Goal: Answer question/provide support: Share knowledge or assist other users

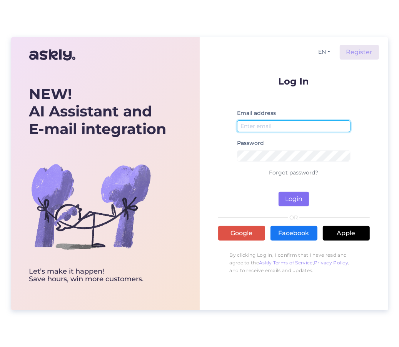
type input "[PERSON_NAME][EMAIL_ADDRESS][DOMAIN_NAME]"
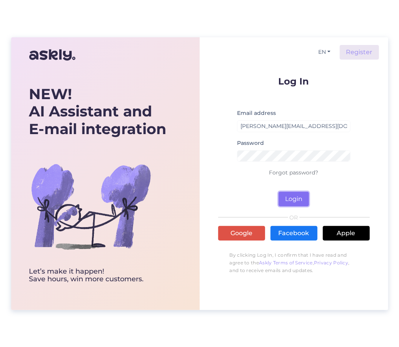
click at [293, 194] on button "Login" at bounding box center [293, 199] width 30 height 15
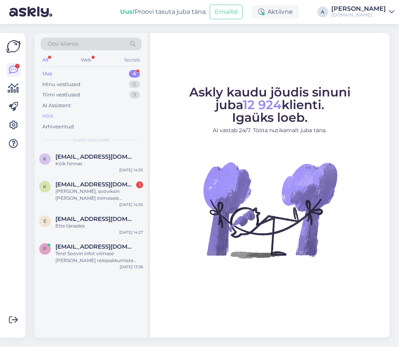
click at [92, 116] on div "Kõik" at bounding box center [91, 116] width 101 height 11
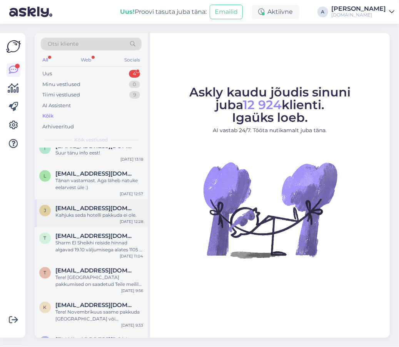
scroll to position [192, 0]
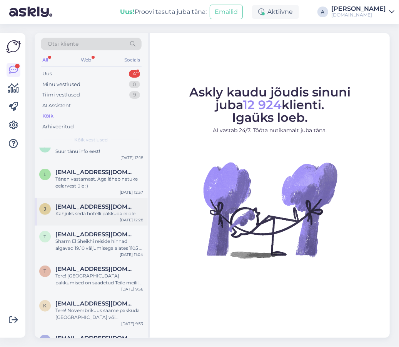
click at [111, 218] on div "[PERSON_NAME] [PERSON_NAME][EMAIL_ADDRESS][DOMAIN_NAME] Kahjuks seda hotelli pa…" at bounding box center [91, 212] width 113 height 28
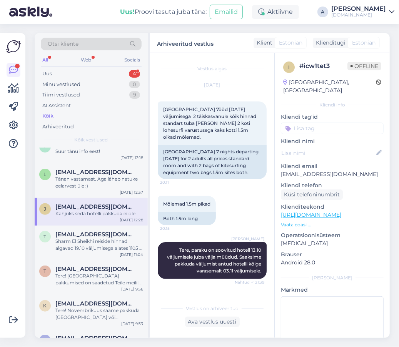
scroll to position [1056, 0]
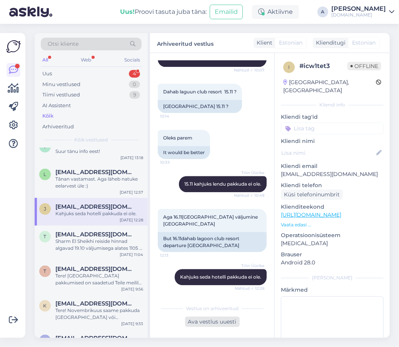
click at [218, 322] on div "Ava vestlus uuesti" at bounding box center [212, 322] width 55 height 10
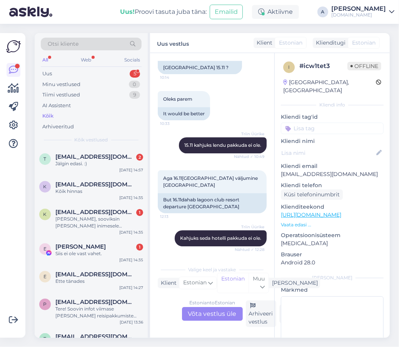
scroll to position [1095, 0]
click at [220, 310] on div "Estonian to Estonian Võta vestlus üle" at bounding box center [212, 314] width 61 height 14
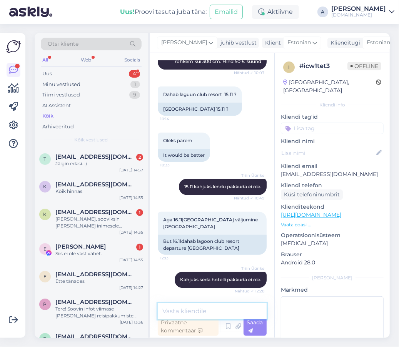
click at [217, 311] on textarea at bounding box center [212, 311] width 109 height 16
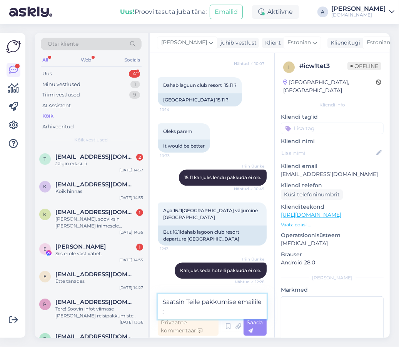
type textarea "Saatsin Teile pakkumise emailile :)"
